Goal: Task Accomplishment & Management: Use online tool/utility

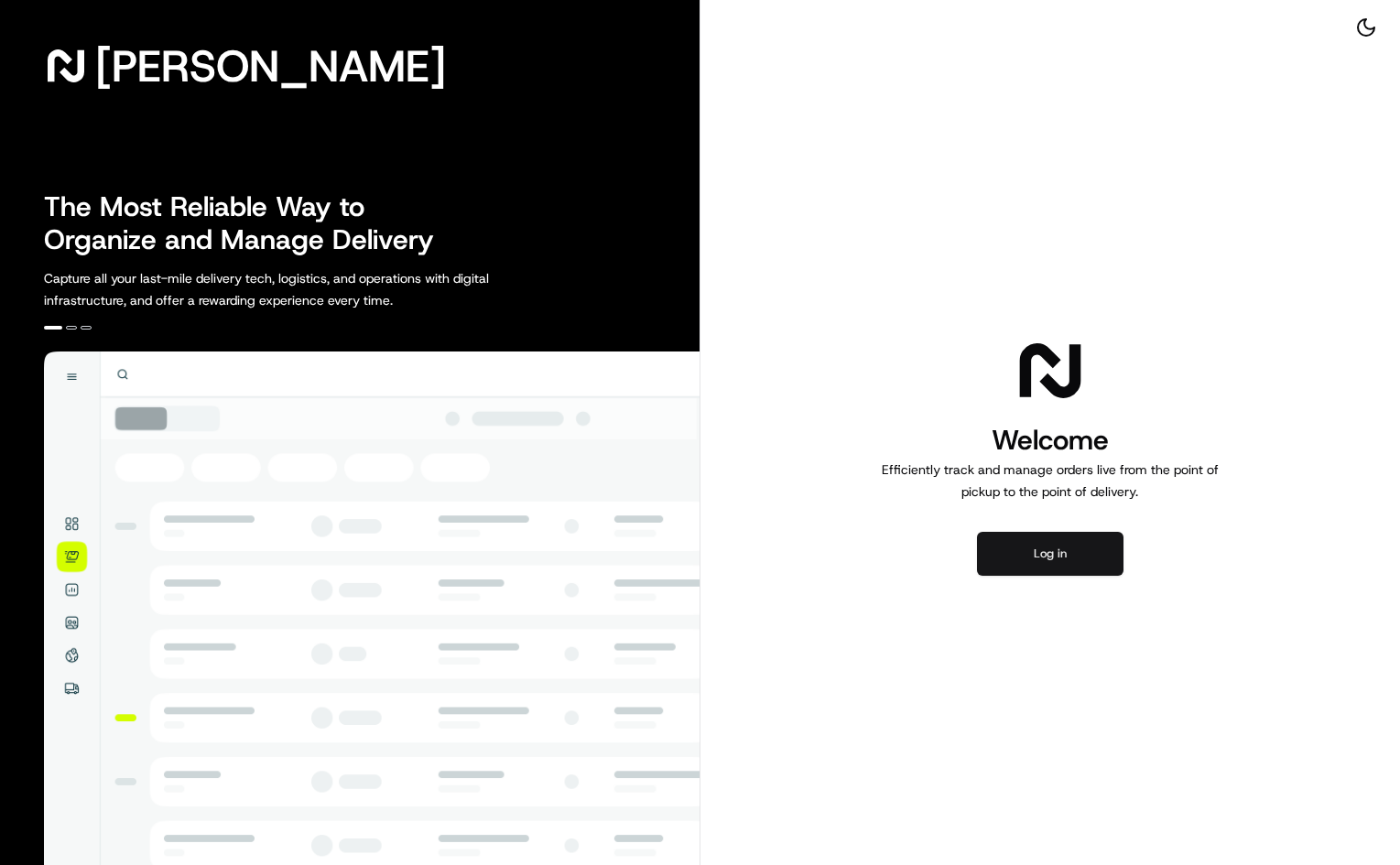
click at [1067, 570] on button "Log in" at bounding box center [1049, 553] width 146 height 44
